Goal: Information Seeking & Learning: Learn about a topic

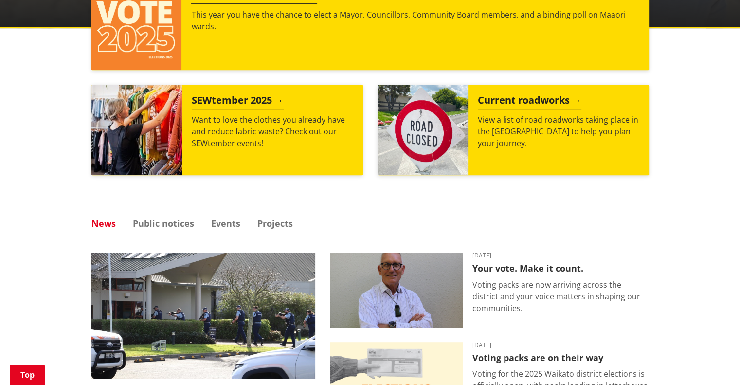
scroll to position [535, 0]
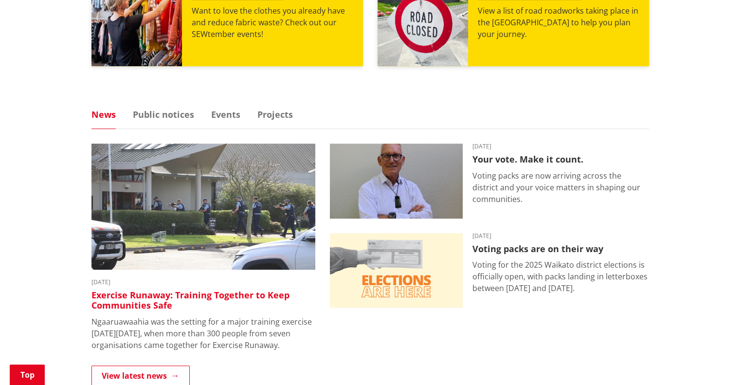
click at [213, 290] on h3 "Exercise Runaway: Training Together to Keep Communities Safe" at bounding box center [203, 300] width 224 height 21
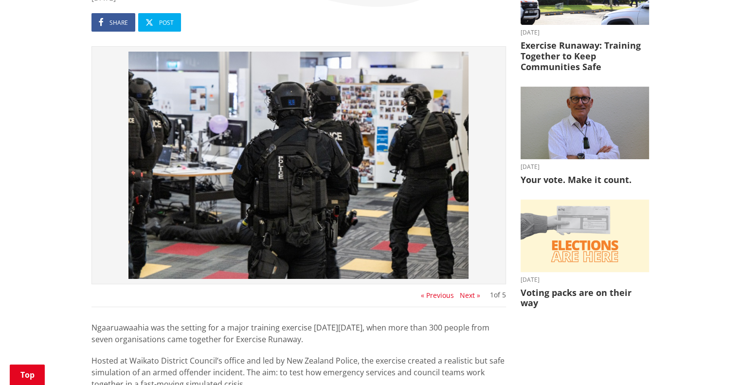
scroll to position [243, 0]
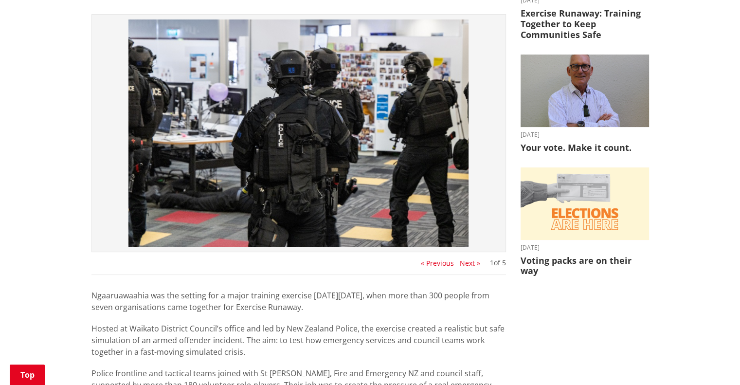
click at [470, 263] on button "Next »" at bounding box center [470, 263] width 20 height 8
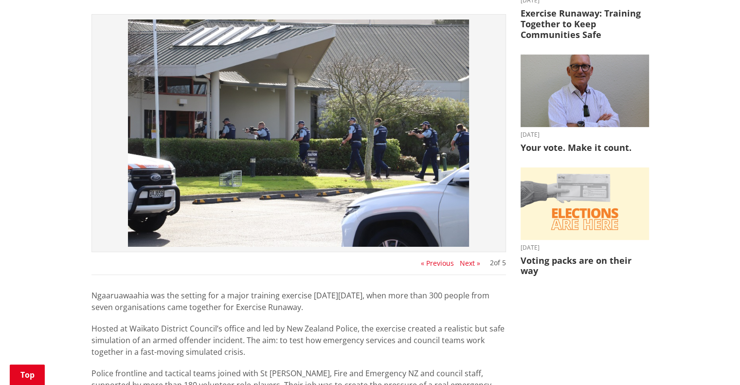
click at [470, 263] on button "Next »" at bounding box center [470, 263] width 20 height 8
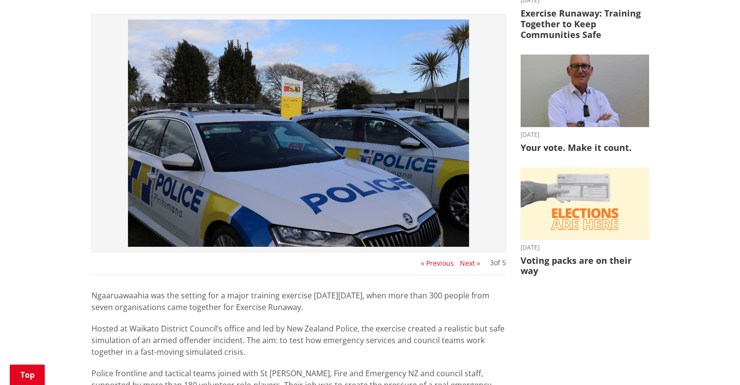
click at [470, 263] on button "Next »" at bounding box center [470, 263] width 20 height 8
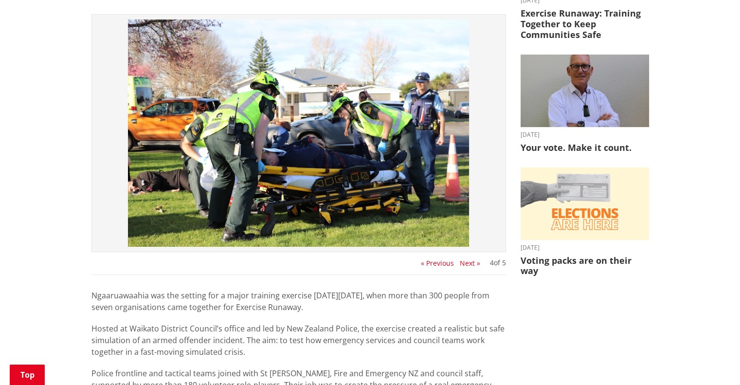
click at [470, 263] on button "Next »" at bounding box center [470, 263] width 20 height 8
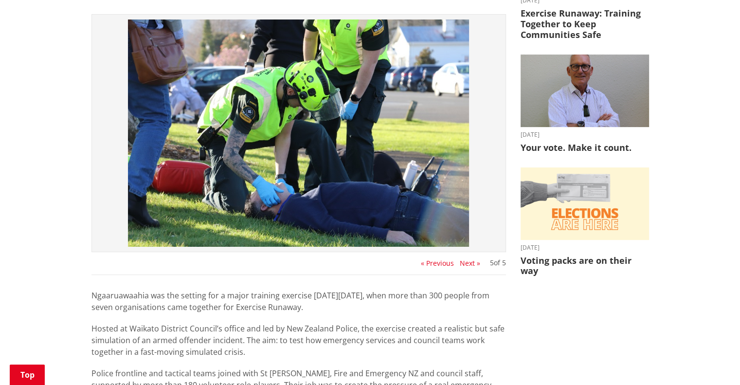
click at [470, 263] on button "Next »" at bounding box center [470, 263] width 20 height 8
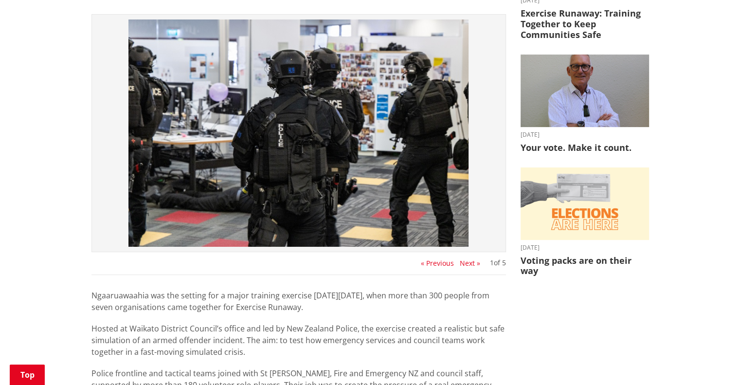
click at [470, 263] on button "Next »" at bounding box center [470, 263] width 20 height 8
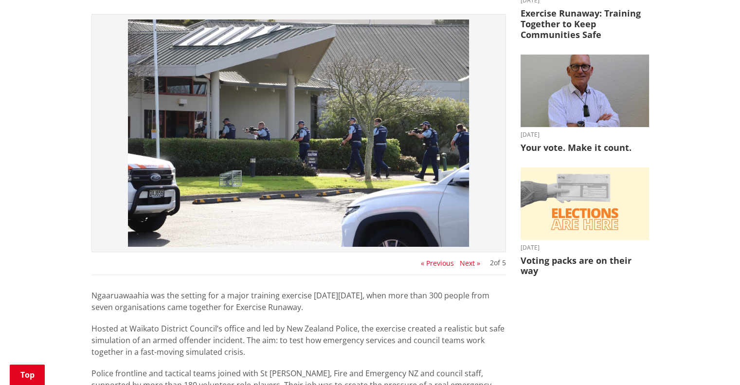
click at [470, 263] on button "Next »" at bounding box center [470, 263] width 20 height 8
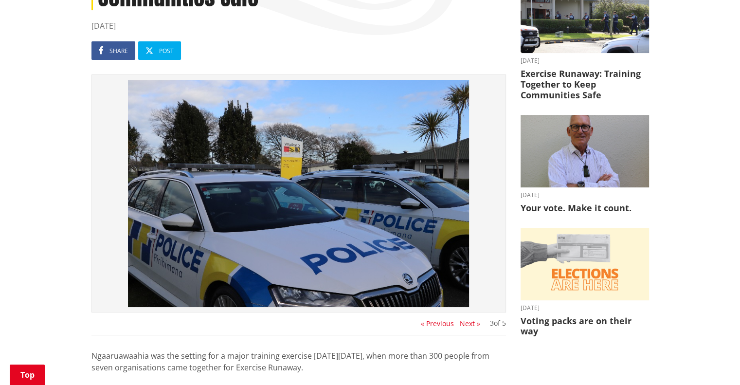
scroll to position [195, 0]
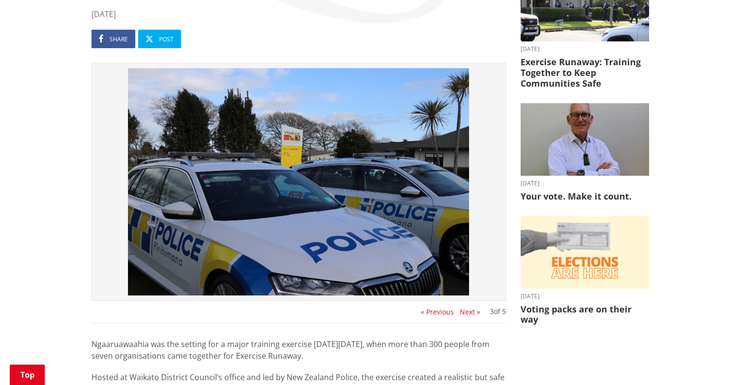
click at [438, 312] on button "« Previous" at bounding box center [437, 312] width 33 height 8
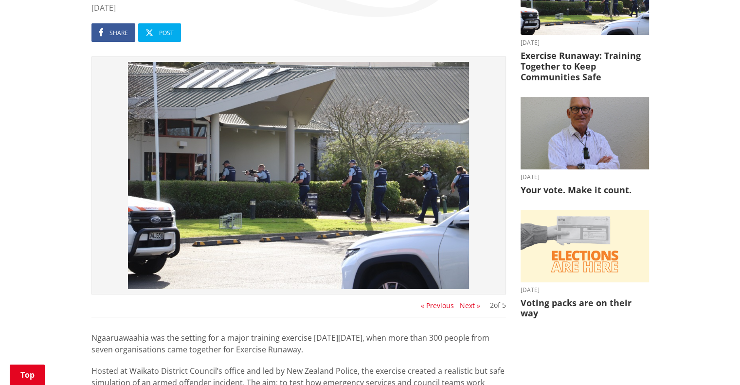
scroll to position [243, 0]
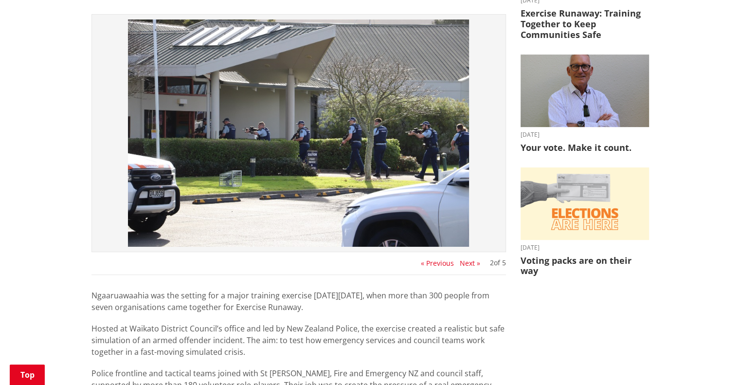
click at [433, 266] on button "« Previous" at bounding box center [437, 263] width 33 height 8
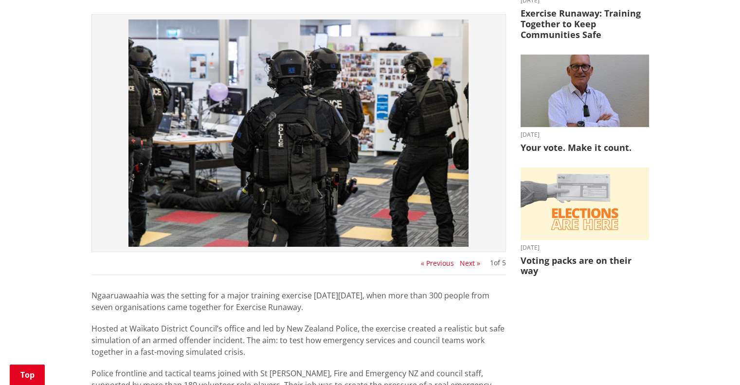
click at [433, 266] on button "« Previous" at bounding box center [437, 263] width 33 height 8
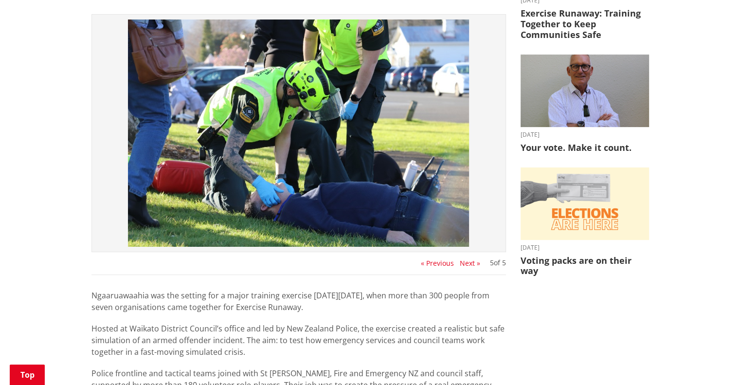
click at [433, 266] on button "« Previous" at bounding box center [437, 263] width 33 height 8
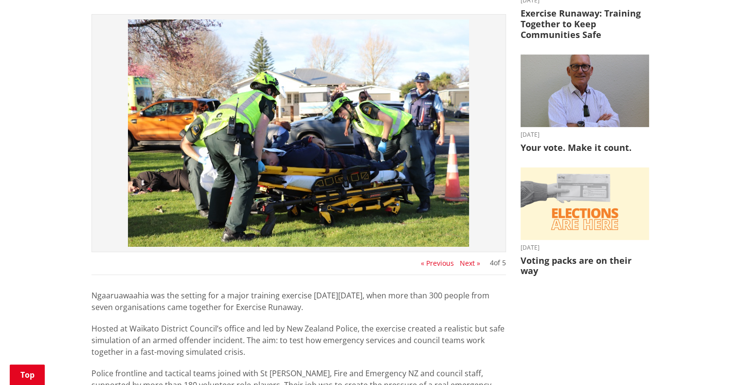
click at [710, 142] on div "Home News Exercise Runaway: Training Together to Keep Communities Safe Exercise…" at bounding box center [370, 375] width 740 height 1042
